Goal: Transaction & Acquisition: Purchase product/service

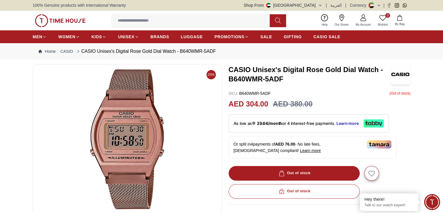
scroll to position [29, 0]
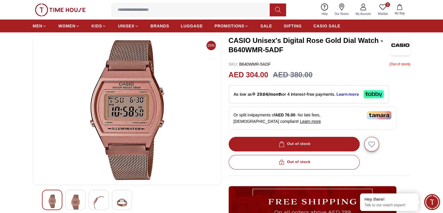
click at [72, 202] on img at bounding box center [75, 202] width 10 height 16
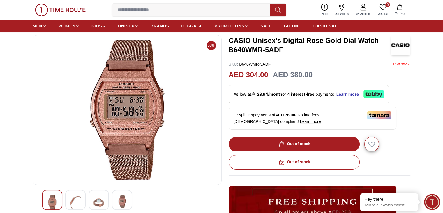
scroll to position [58, 0]
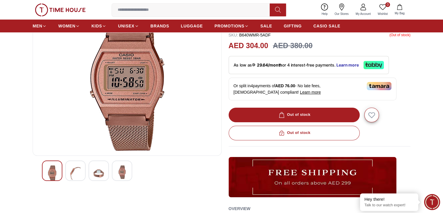
click at [81, 171] on div at bounding box center [75, 170] width 20 height 20
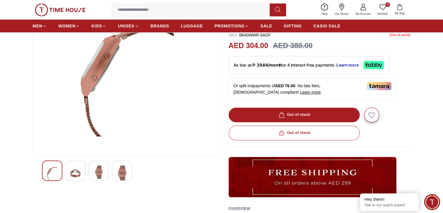
click at [77, 168] on img at bounding box center [75, 173] width 10 height 16
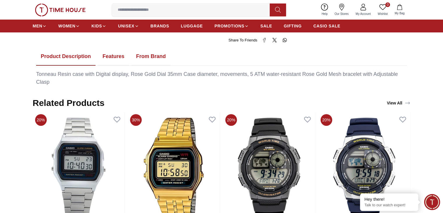
scroll to position [291, 0]
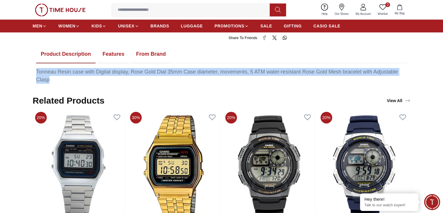
drag, startPoint x: 52, startPoint y: 80, endPoint x: 37, endPoint y: 71, distance: 17.0
click at [37, 71] on div "Tonneau Resin case with Digital display, Rose Gold Dial 35mm Case diameter, mov…" at bounding box center [221, 76] width 371 height 16
copy div "Tonneau Resin case with Digital display, Rose Gold Dial 35mm Case diameter, mov…"
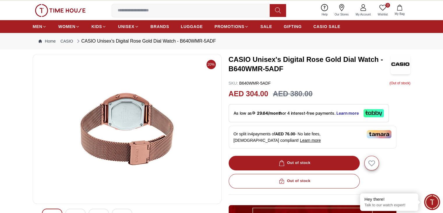
scroll to position [0, 0]
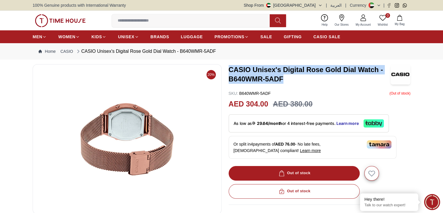
drag, startPoint x: 285, startPoint y: 80, endPoint x: 231, endPoint y: 71, distance: 54.5
click at [231, 71] on h3 "CASIO Unisex's Digital Rose Gold Dial Watch - B640WMR-5ADF" at bounding box center [310, 74] width 162 height 19
copy h3 "CASIO Unisex's Digital Rose Gold Dial Watch - B640WMR-5ADF"
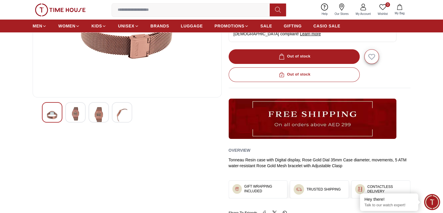
click at [100, 117] on img at bounding box center [99, 115] width 10 height 16
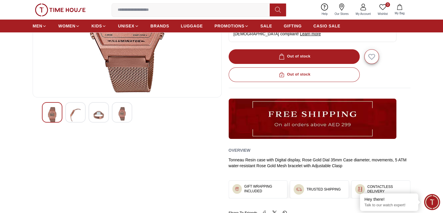
click at [117, 113] on img at bounding box center [122, 113] width 10 height 13
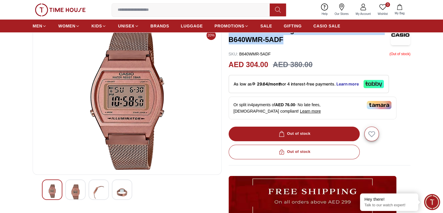
scroll to position [29, 0]
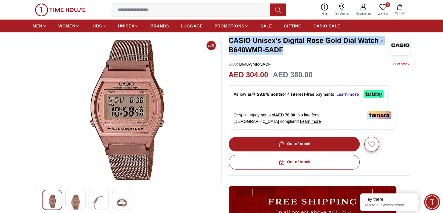
click at [73, 200] on img at bounding box center [75, 202] width 10 height 16
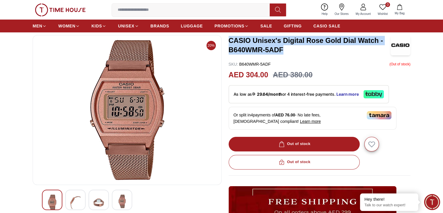
click at [53, 201] on img at bounding box center [52, 202] width 10 height 16
click at [119, 201] on img at bounding box center [122, 200] width 10 height 13
